Goal: Navigation & Orientation: Find specific page/section

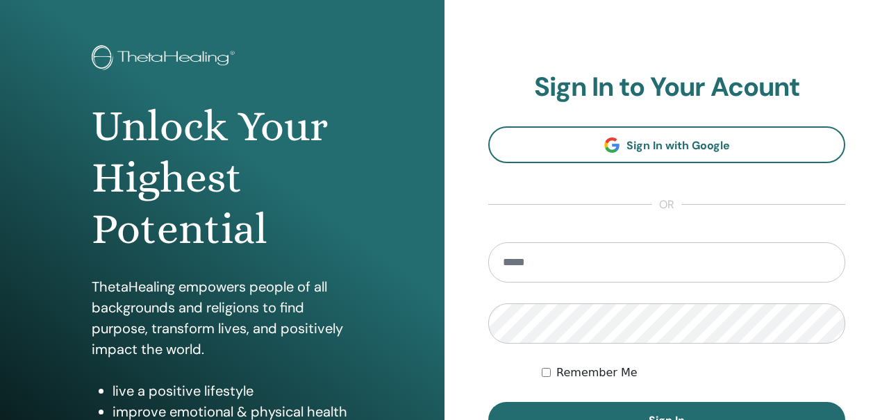
scroll to position [176, 0]
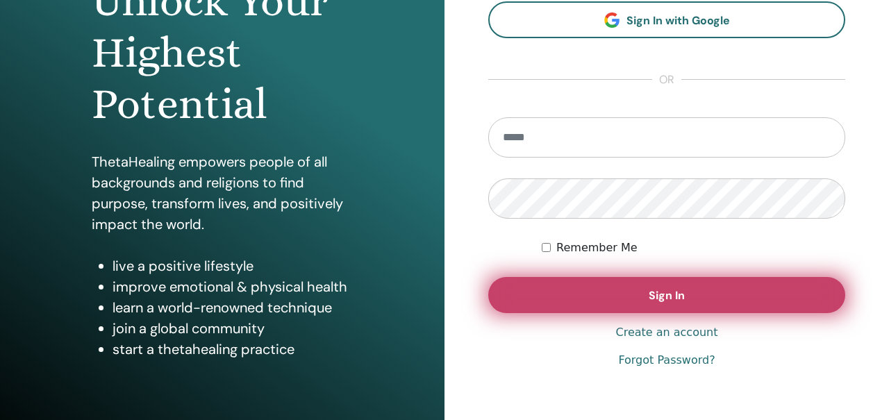
type input "**********"
click at [602, 285] on button "Sign In" at bounding box center [667, 295] width 357 height 36
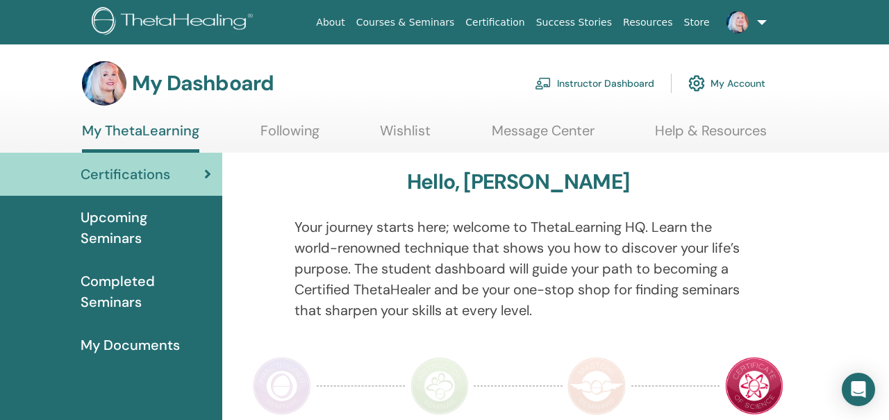
click at [570, 81] on link "Instructor Dashboard" at bounding box center [595, 83] width 120 height 31
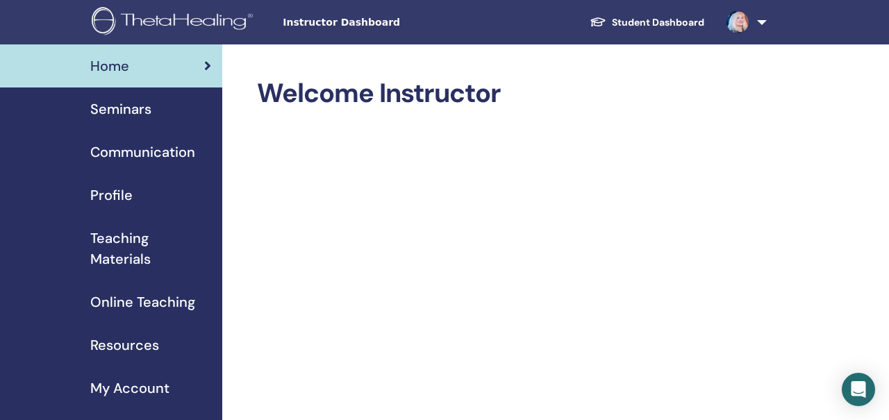
click at [145, 102] on span "Seminars" at bounding box center [120, 109] width 61 height 21
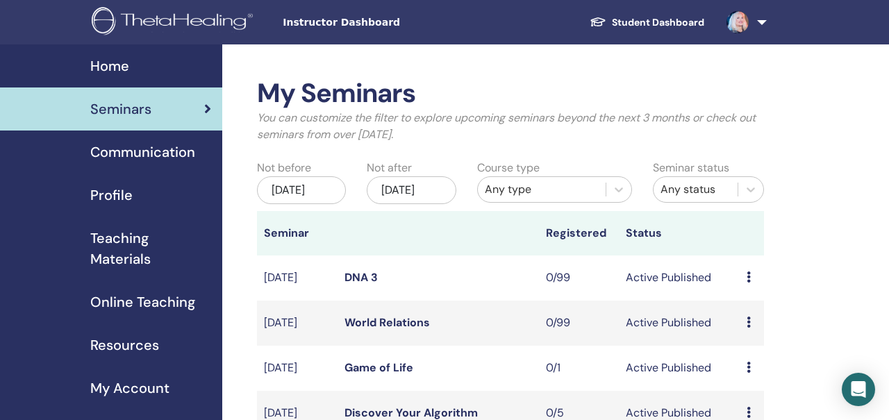
click at [210, 16] on img at bounding box center [175, 22] width 166 height 31
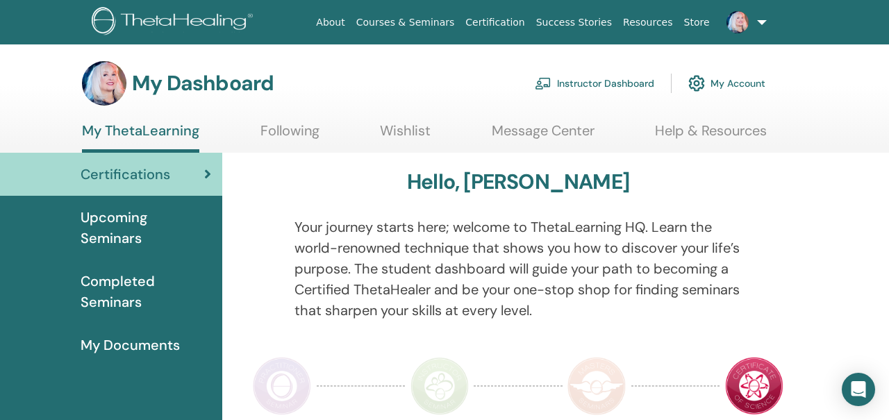
click at [434, 19] on link "Courses & Seminars" at bounding box center [406, 23] width 110 height 26
